Goal: Task Accomplishment & Management: Manage account settings

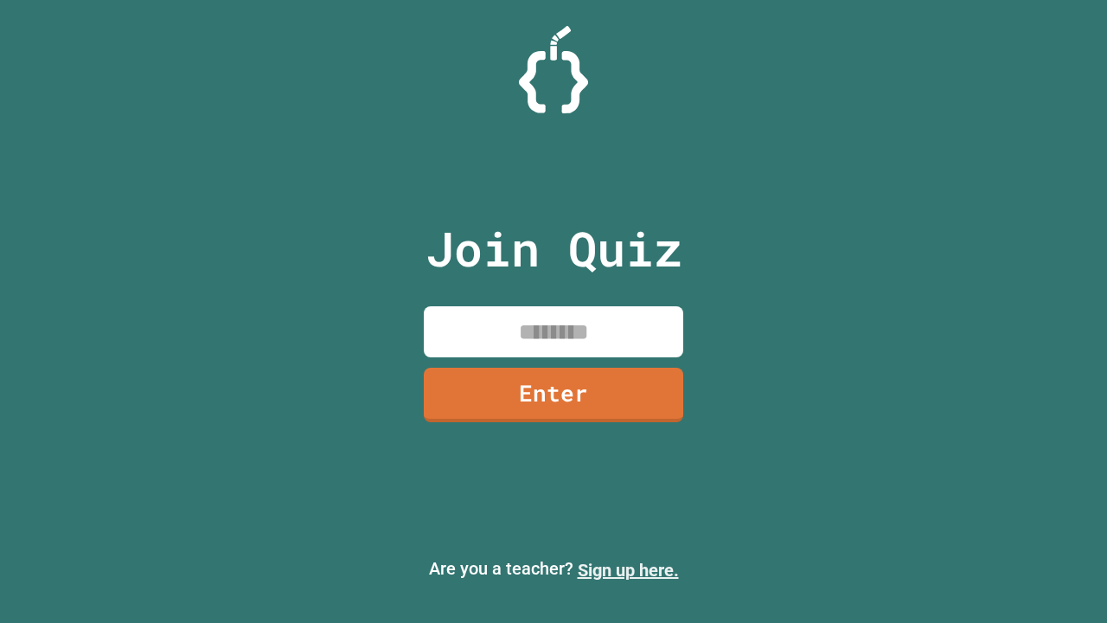
click at [628, 570] on link "Sign up here." at bounding box center [628, 570] width 101 height 21
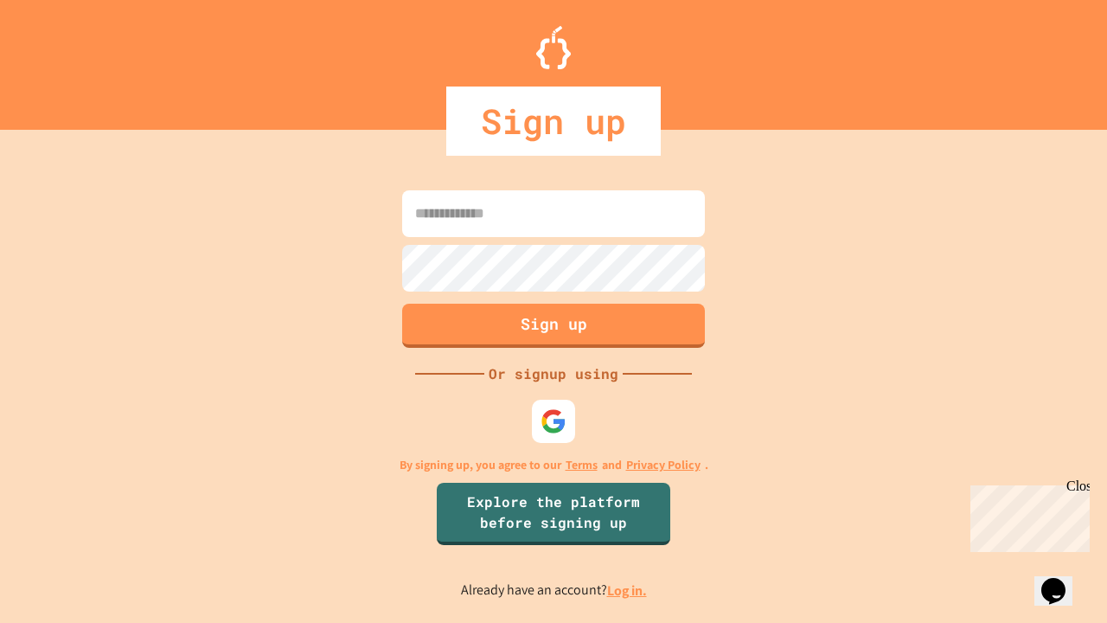
click at [628, 590] on link "Log in." at bounding box center [627, 590] width 40 height 18
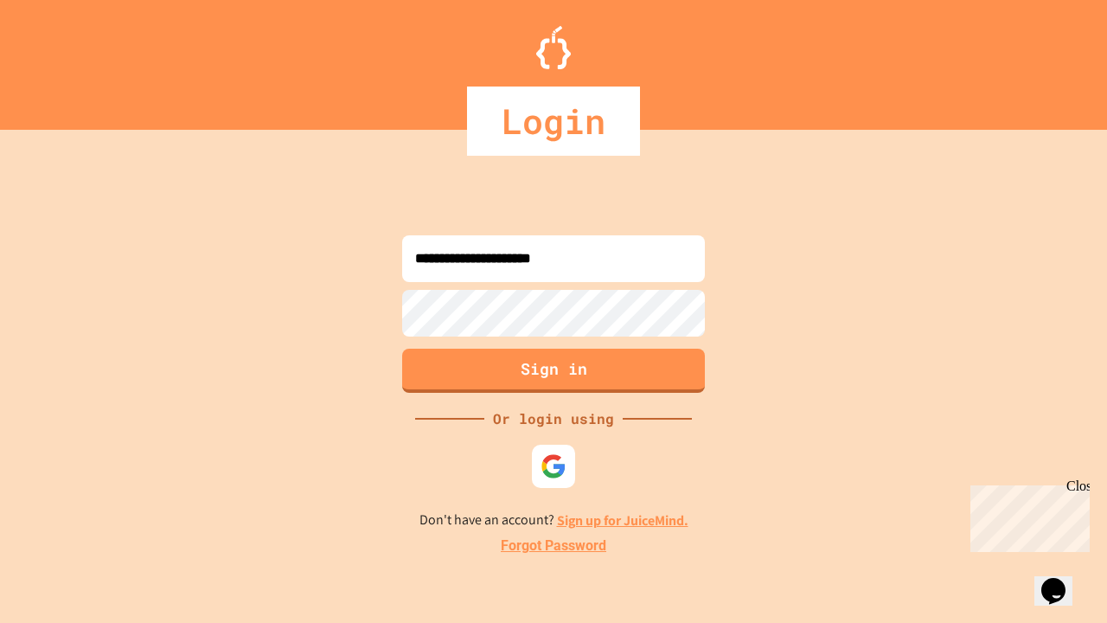
type input "**********"
